Goal: Task Accomplishment & Management: Complete application form

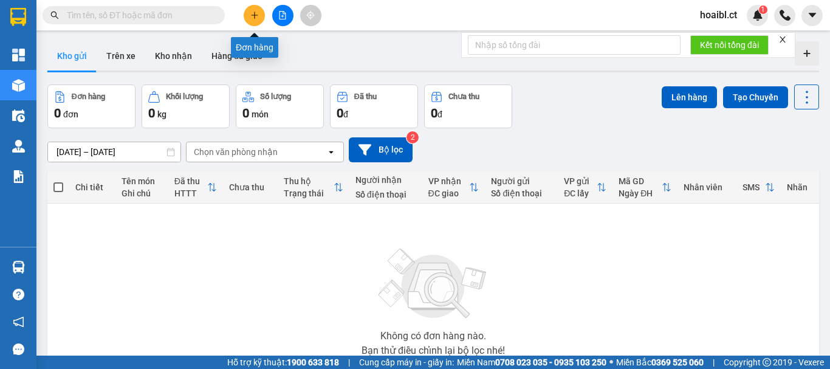
click at [260, 18] on button at bounding box center [254, 15] width 21 height 21
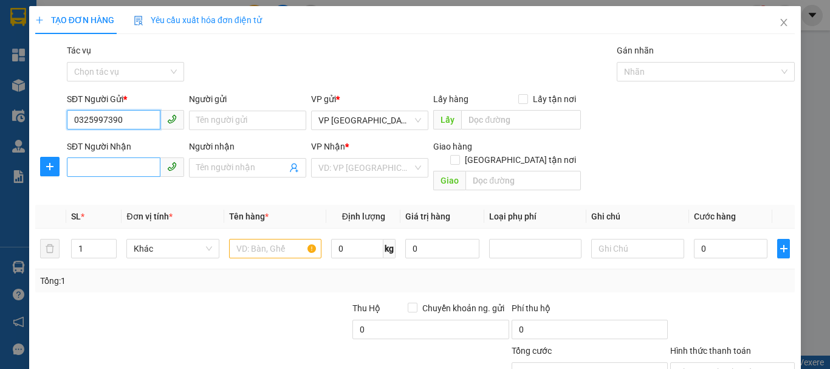
type input "0325997390"
click at [131, 166] on input "SĐT Người Nhận" at bounding box center [114, 166] width 94 height 19
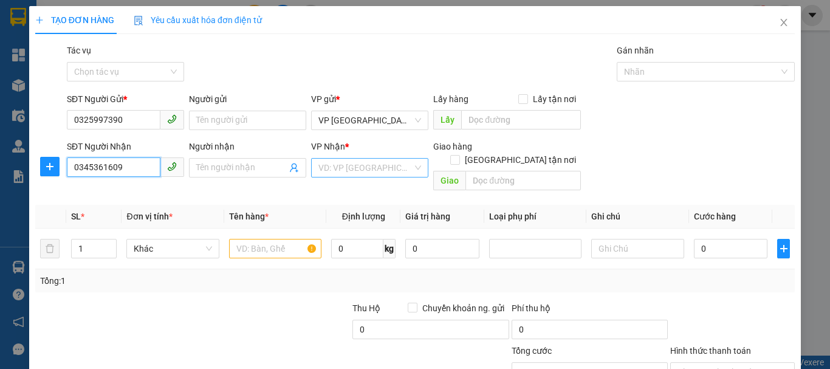
type input "0345361609"
click at [319, 171] on input "search" at bounding box center [365, 168] width 94 height 18
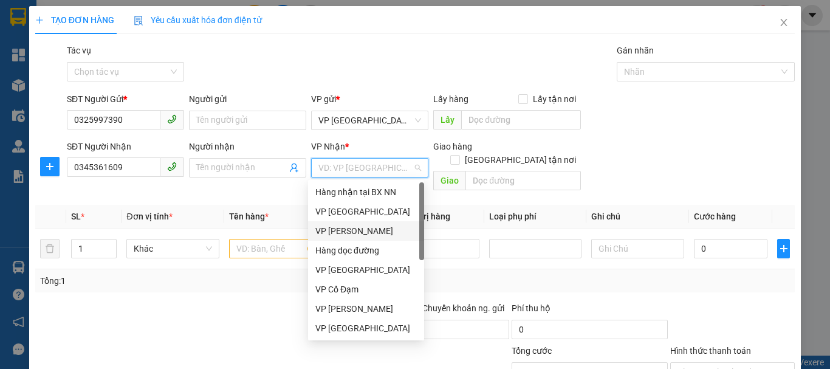
click at [345, 228] on div "VP [PERSON_NAME]" at bounding box center [365, 230] width 101 height 13
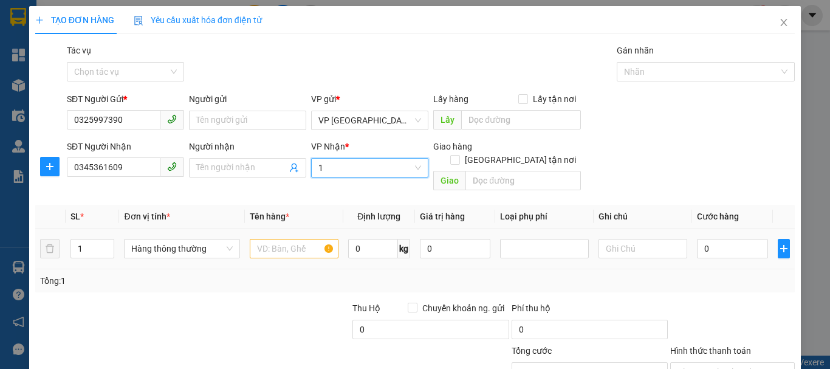
type input "1"
click at [284, 239] on input "text" at bounding box center [294, 248] width 89 height 19
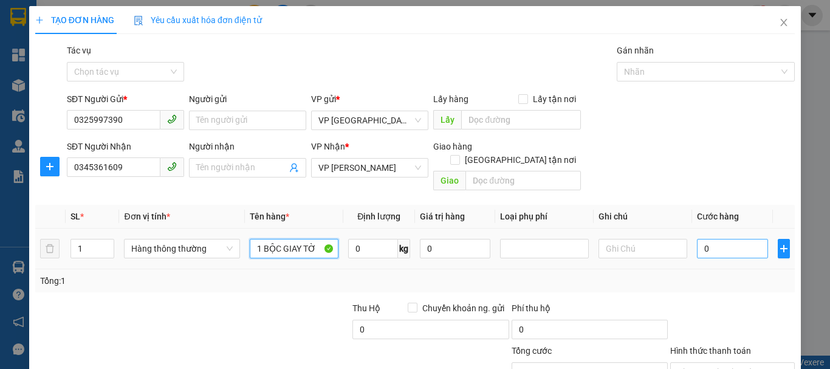
type input "1 BỘC GIAY TỜ"
click at [715, 241] on input "0" at bounding box center [732, 248] width 71 height 19
type input "3"
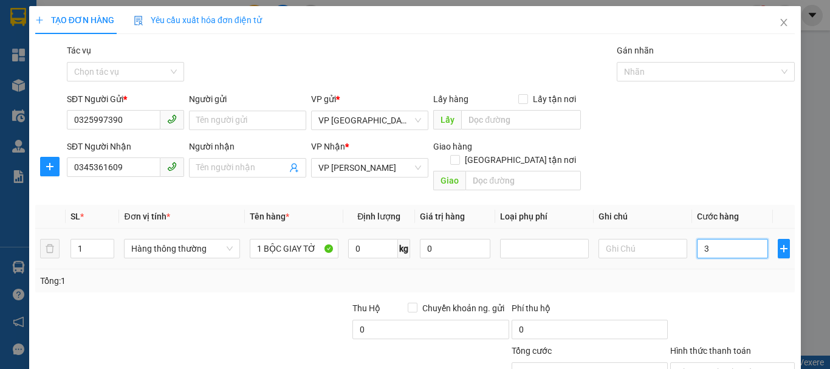
type input "30"
type input "30.000"
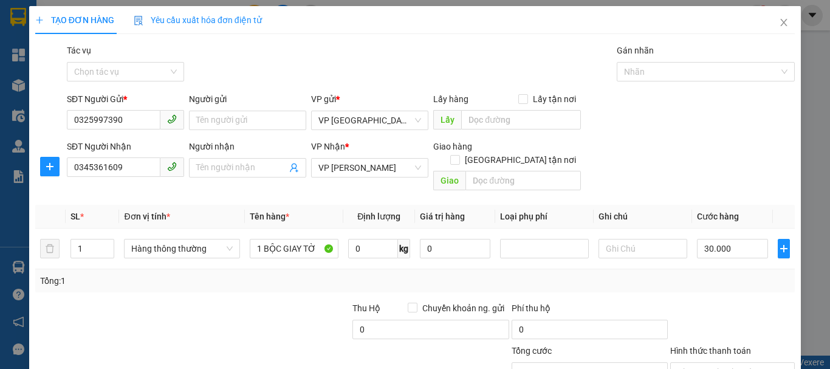
click at [719, 276] on div "Tổng: 1" at bounding box center [414, 280] width 759 height 23
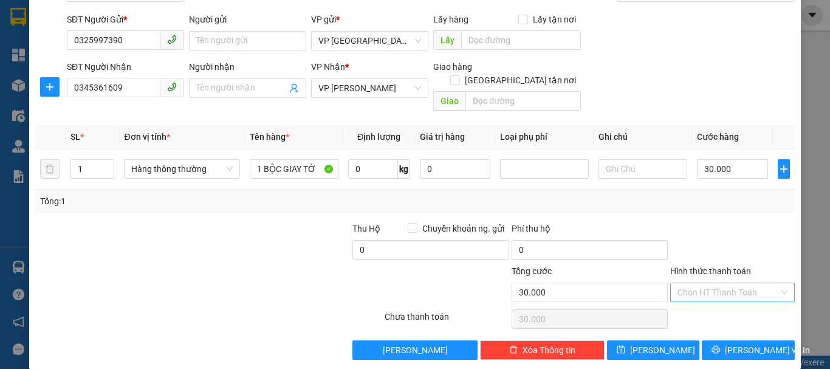
scroll to position [81, 0]
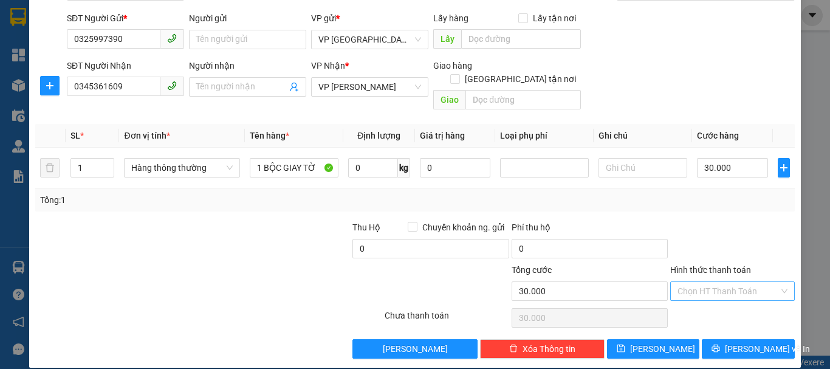
click at [712, 282] on input "Hình thức thanh toán" at bounding box center [727, 291] width 101 height 18
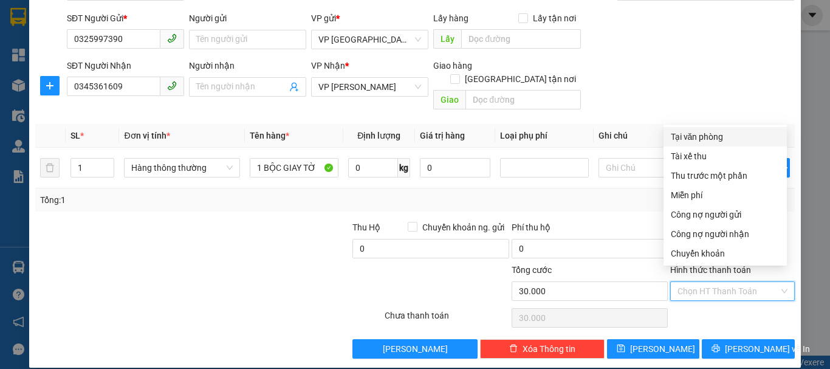
click at [709, 130] on div "Tại văn phòng" at bounding box center [725, 136] width 109 height 13
type input "0"
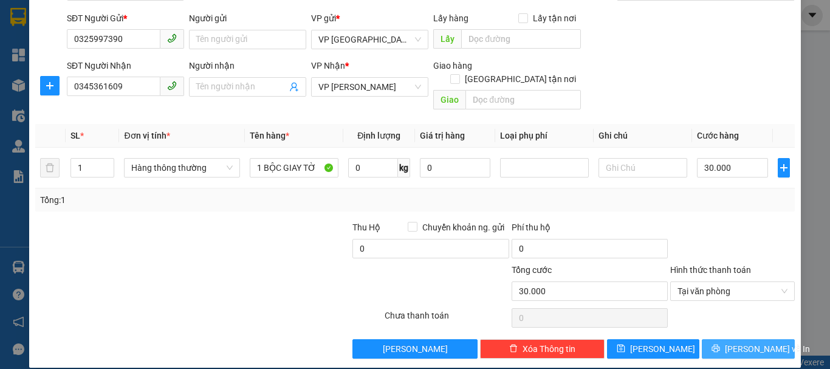
click at [735, 342] on span "[PERSON_NAME] và In" at bounding box center [767, 348] width 85 height 13
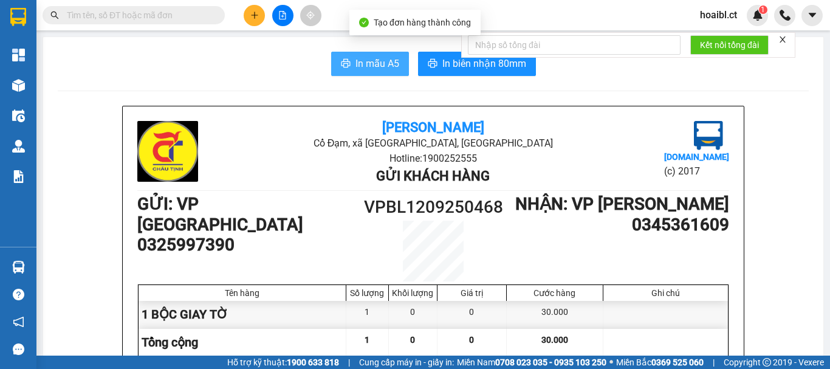
click at [368, 63] on span "In mẫu A5" at bounding box center [377, 63] width 44 height 15
